Goal: Task Accomplishment & Management: Use online tool/utility

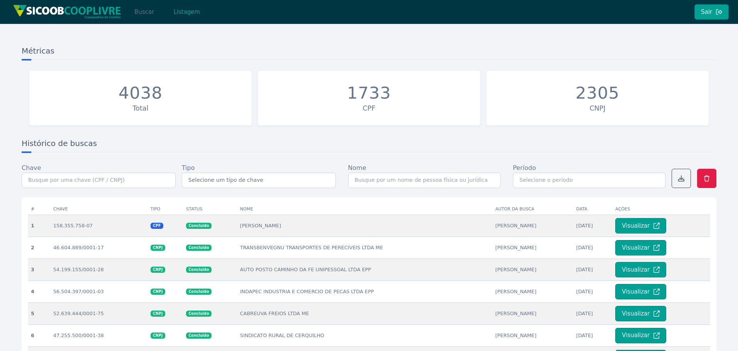
click at [145, 16] on button "Buscar" at bounding box center [144, 11] width 33 height 15
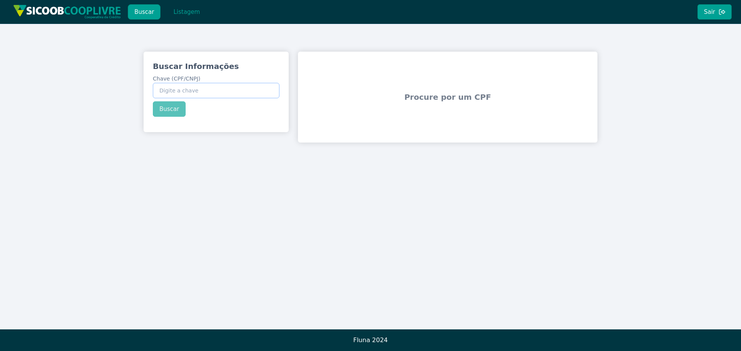
paste input "30.950.502/0001-44"
type input "30.950.502/0001-44"
click at [167, 111] on div "Buscar Informações Chave (CPF/CNPJ) 30.950.502/0001-44 Buscar" at bounding box center [216, 89] width 145 height 74
click at [167, 111] on button "Buscar" at bounding box center [169, 108] width 33 height 15
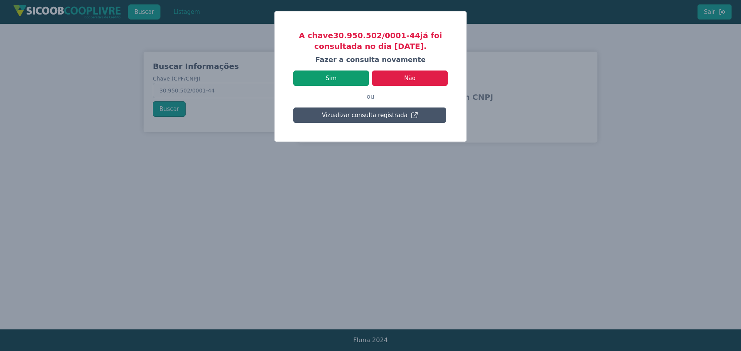
click at [345, 78] on button "Sim" at bounding box center [331, 78] width 76 height 15
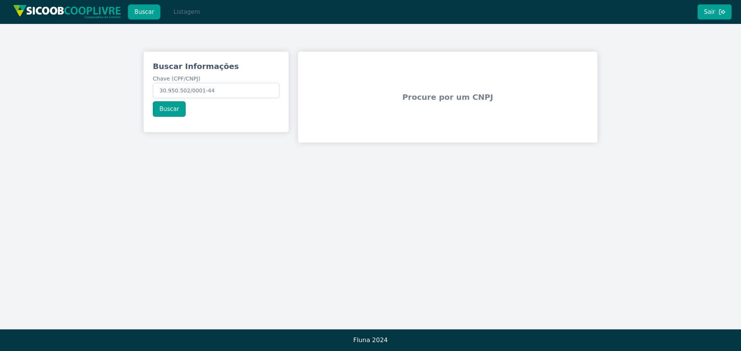
click at [186, 15] on button "Listagem" at bounding box center [187, 11] width 40 height 15
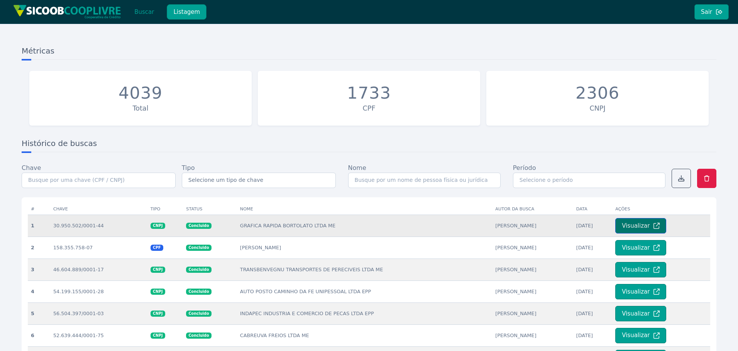
click at [624, 224] on button "Visualizar" at bounding box center [640, 225] width 51 height 15
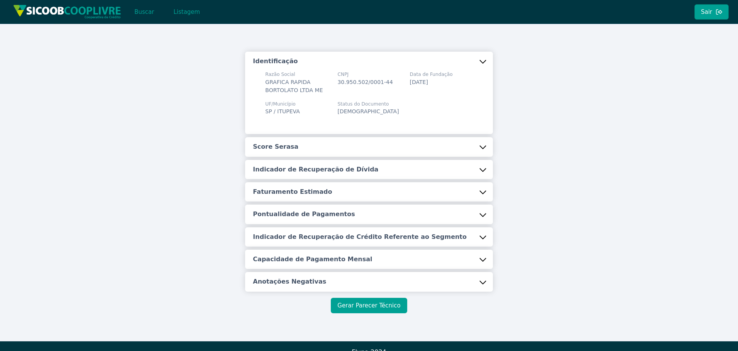
click at [384, 309] on button "Gerar Parecer Técnico" at bounding box center [369, 305] width 76 height 15
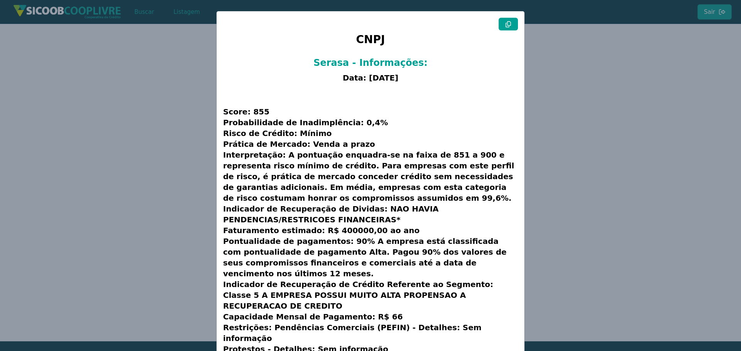
click at [512, 25] on button at bounding box center [507, 24] width 19 height 13
